Goal: Information Seeking & Learning: Learn about a topic

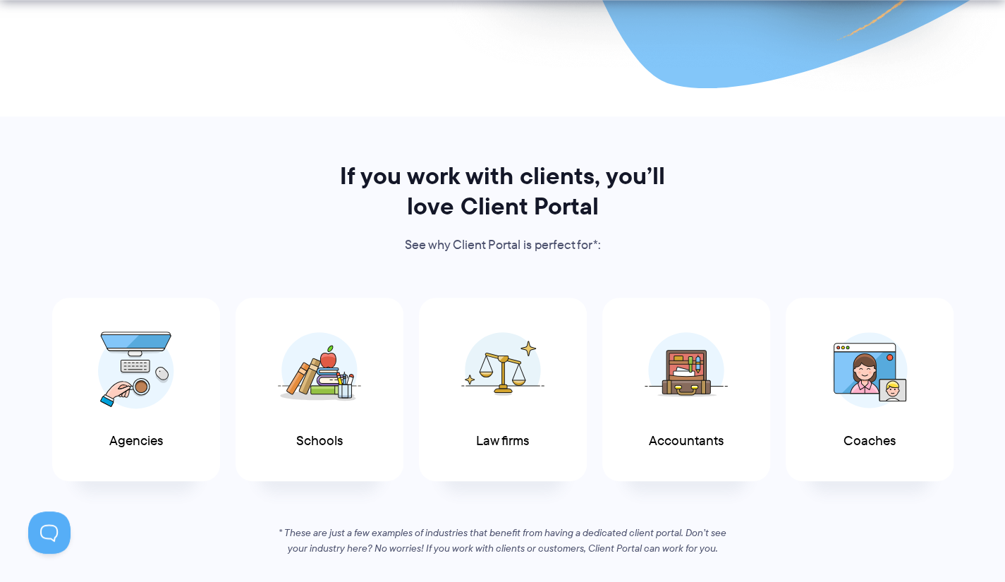
scroll to position [937, 0]
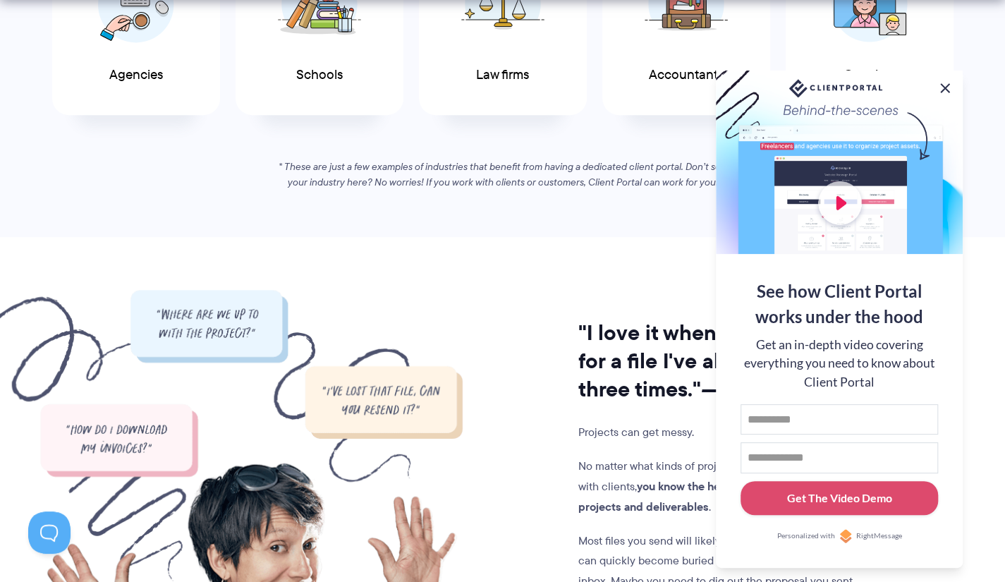
click at [944, 88] on button at bounding box center [945, 88] width 17 height 17
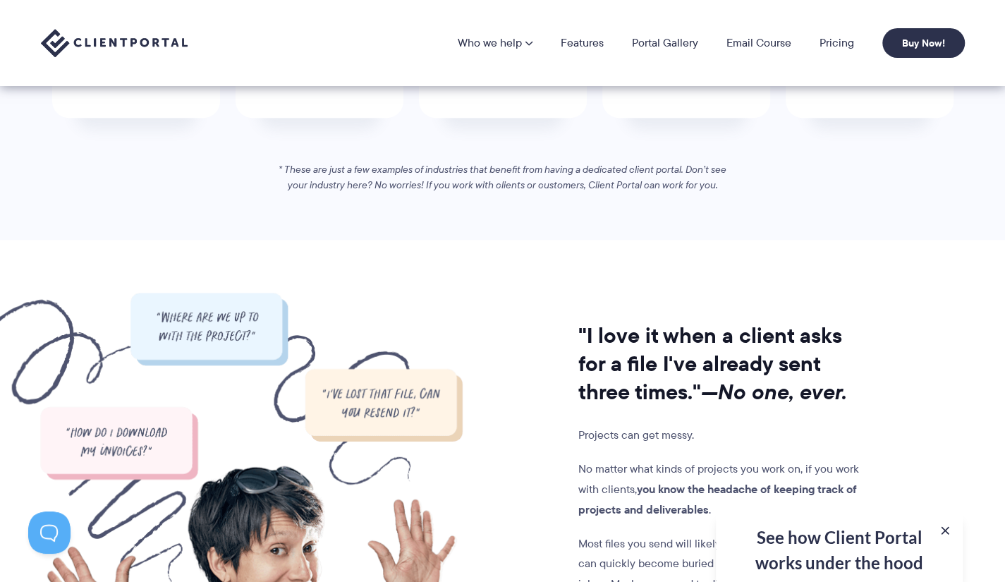
scroll to position [1055, 0]
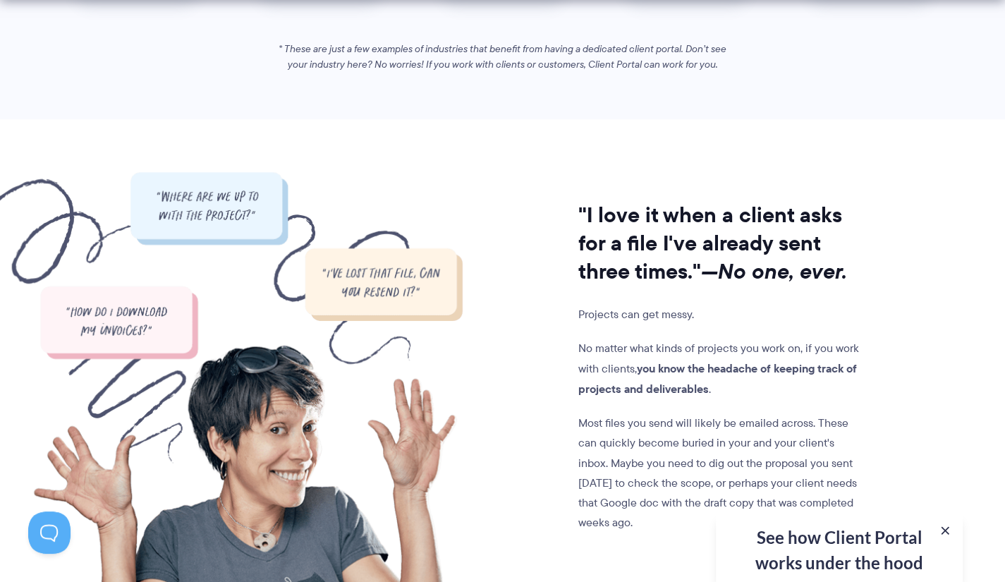
drag, startPoint x: 1003, startPoint y: 121, endPoint x: 1006, endPoint y: 152, distance: 30.5
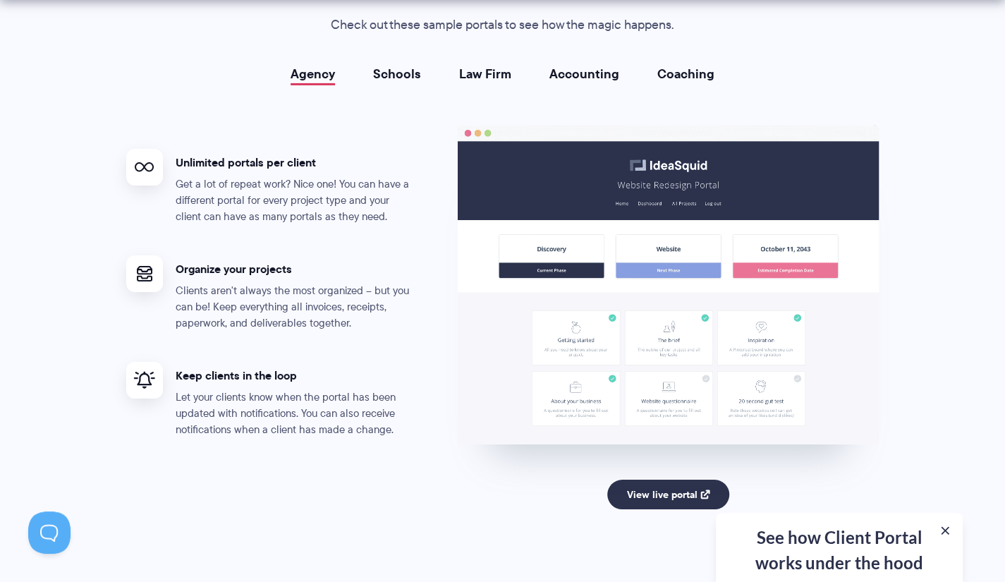
scroll to position [0, 0]
